Goal: Navigation & Orientation: Go to known website

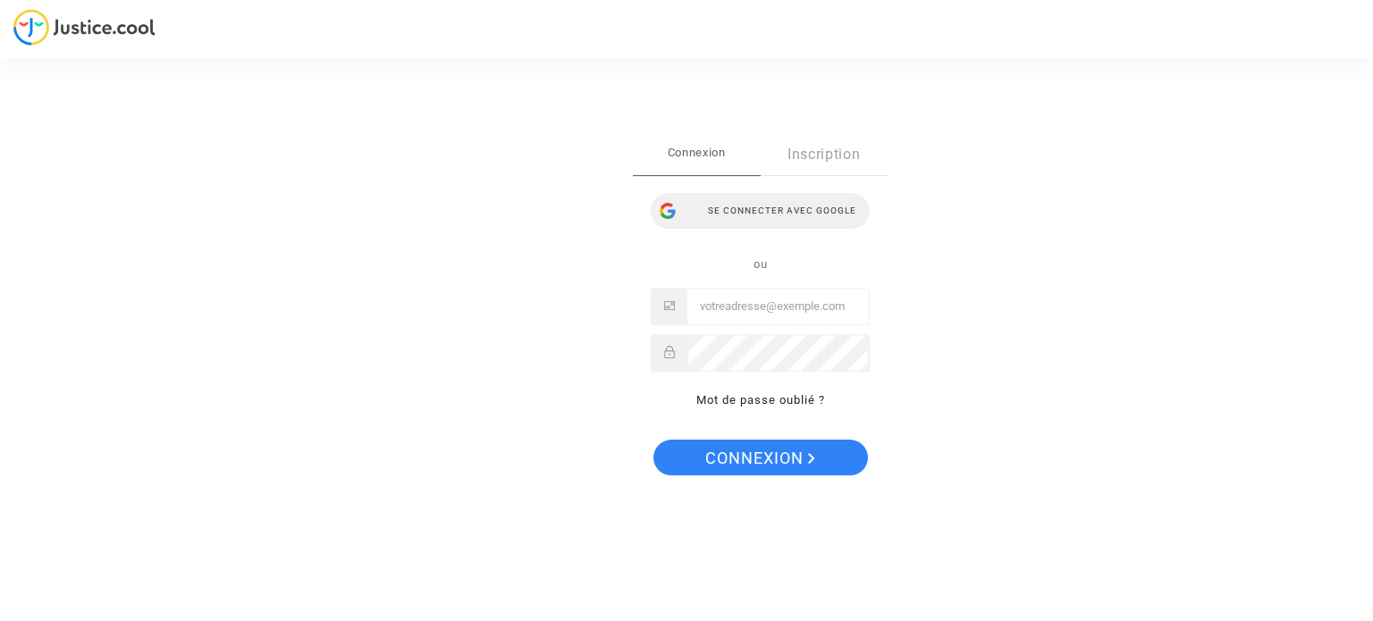
click at [782, 206] on div "Se connecter avec Google" at bounding box center [760, 211] width 219 height 36
